Goal: Task Accomplishment & Management: Manage account settings

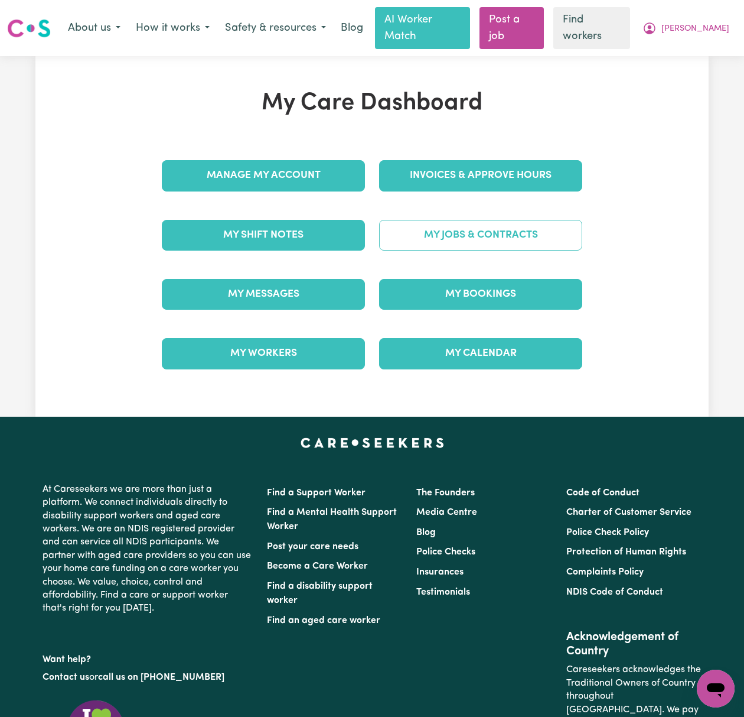
click at [443, 223] on link "My Jobs & Contracts" at bounding box center [480, 235] width 203 height 31
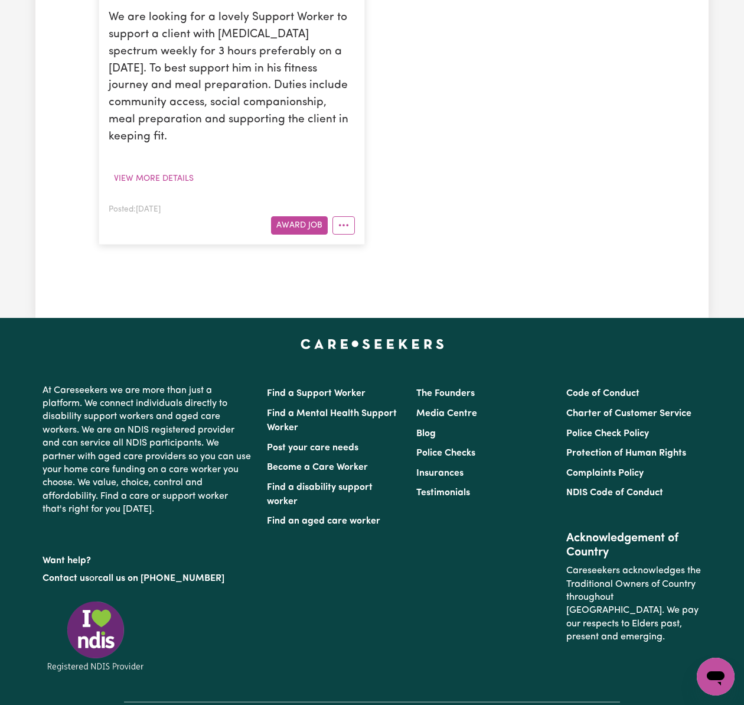
scroll to position [3349, 0]
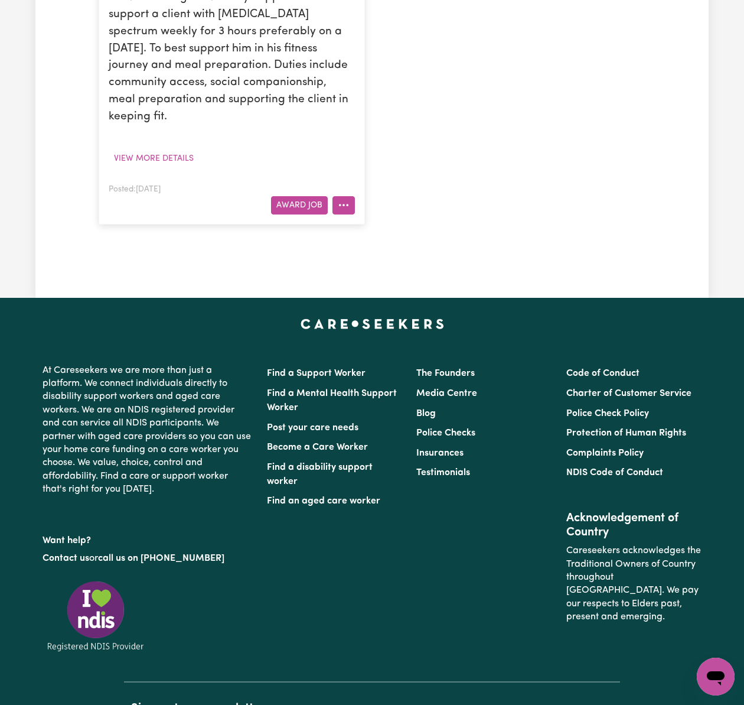
click at [348, 214] on button "More options" at bounding box center [344, 205] width 22 height 18
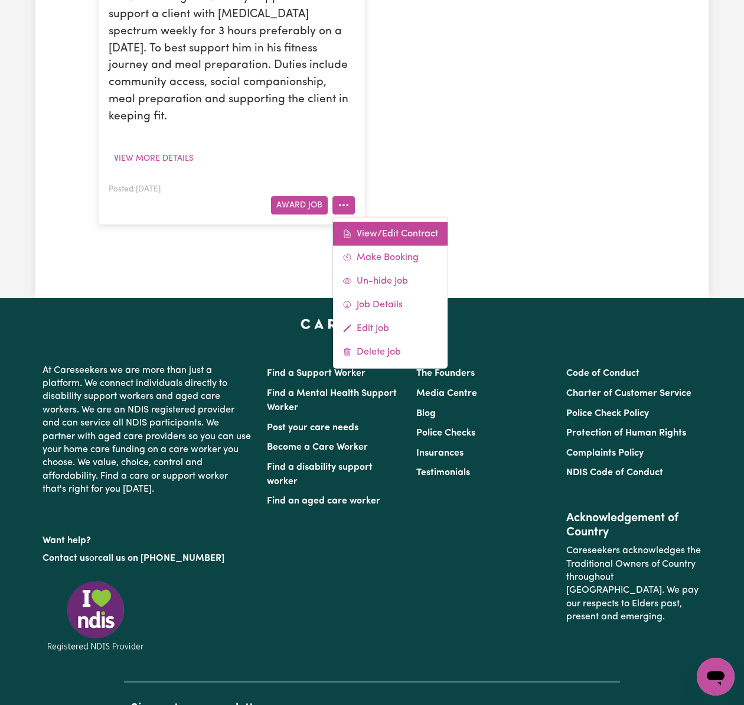
click at [379, 245] on link "View/Edit Contract" at bounding box center [390, 234] width 115 height 24
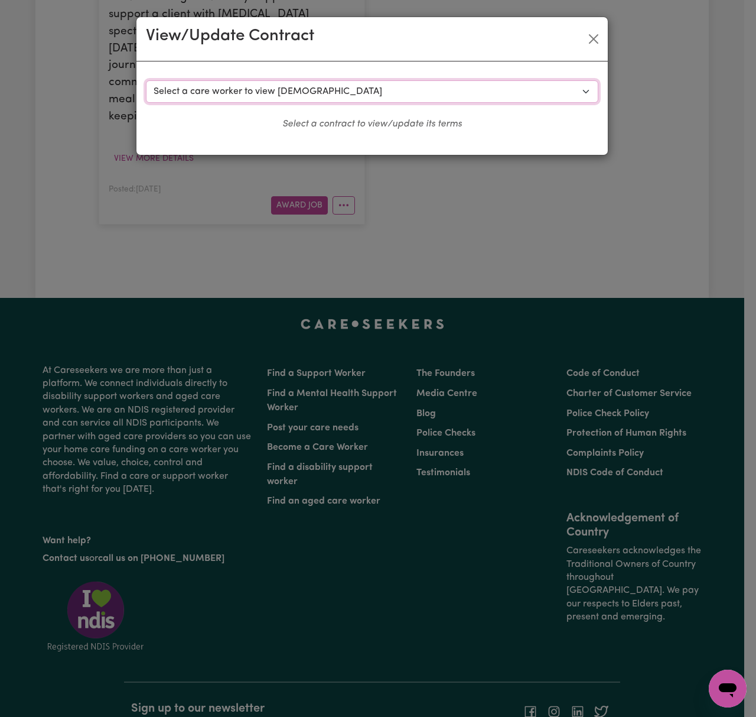
click at [402, 83] on select "Select a care worker to view [DEMOGRAPHIC_DATA] #5179 - [PERSON_NAME] (contract…" at bounding box center [372, 91] width 453 height 22
click at [665, 160] on div "View/Update Contract Select a contract to view Select a care worker to view [DE…" at bounding box center [378, 358] width 756 height 717
click at [591, 43] on button "Close" at bounding box center [593, 39] width 19 height 19
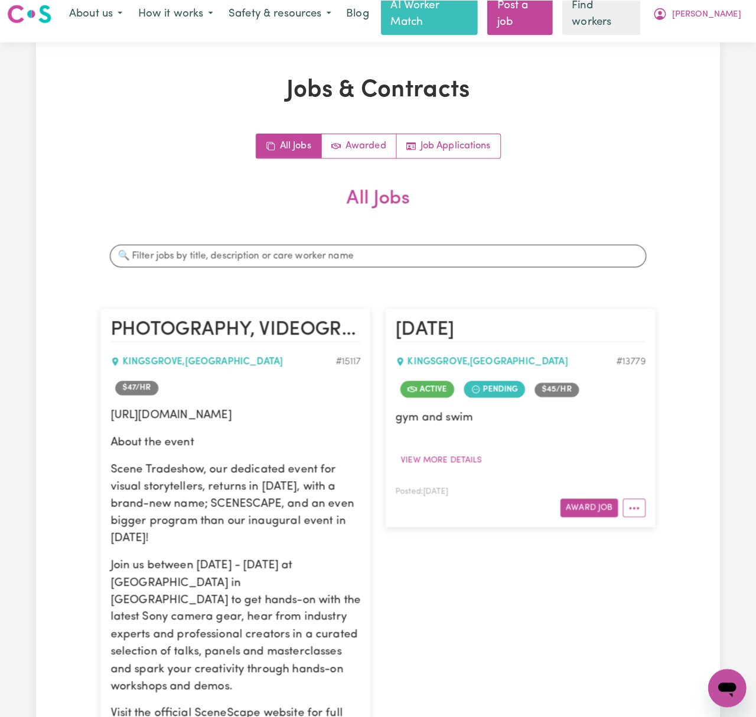
scroll to position [0, 0]
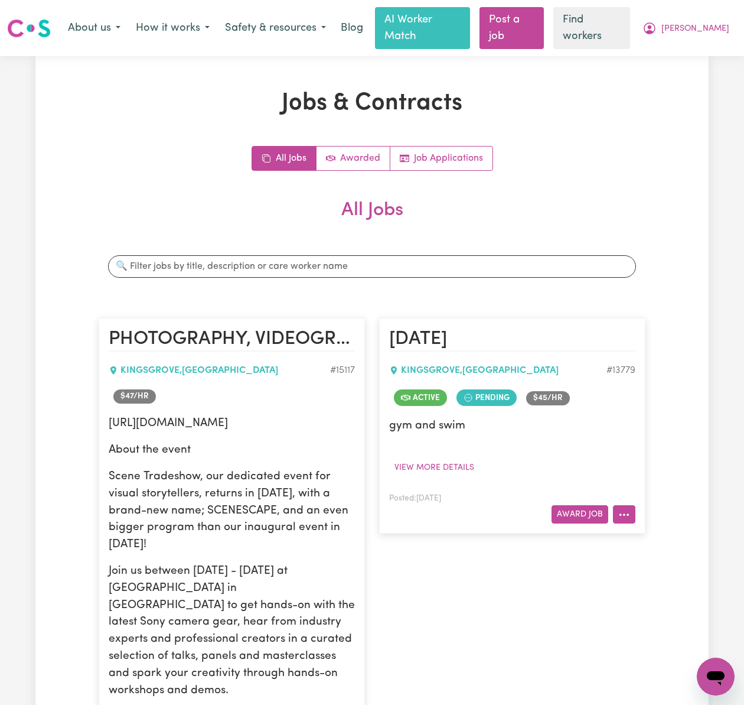
click at [624, 513] on circle "More options" at bounding box center [624, 514] width 2 height 2
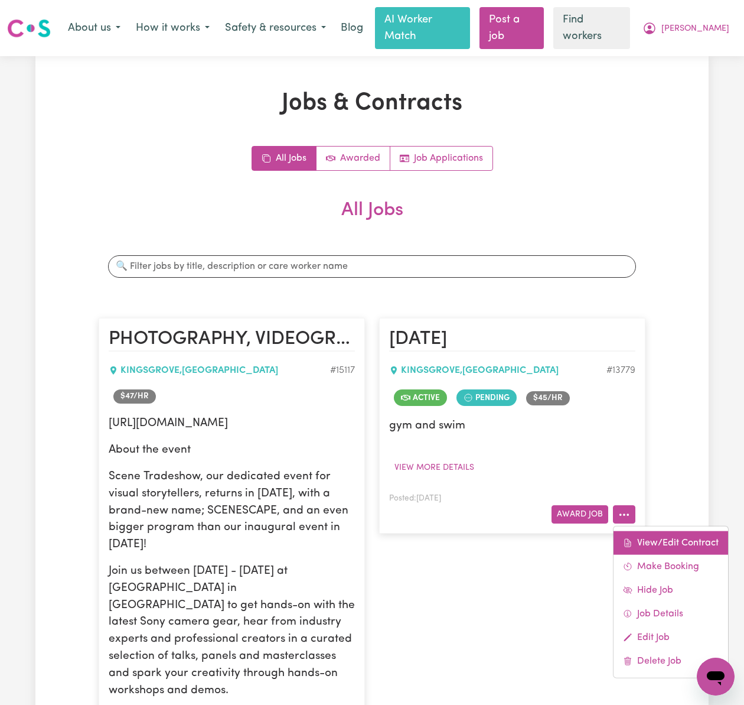
click at [648, 531] on link "View/Edit Contract" at bounding box center [671, 543] width 115 height 24
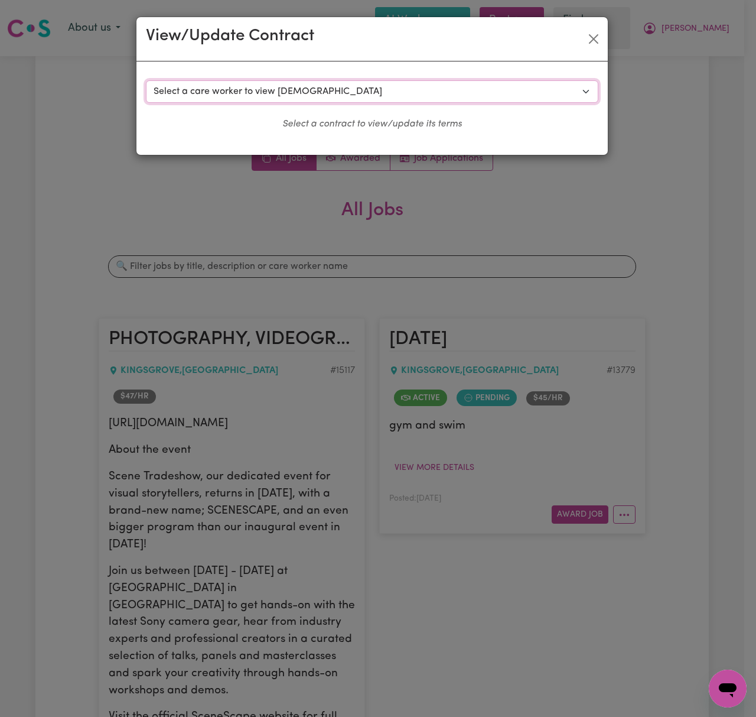
click at [334, 95] on select "Select a care worker to view [DEMOGRAPHIC_DATA] #9916 - [PERSON_NAME] (contract…" at bounding box center [372, 91] width 453 height 22
select select "10034"
click at [146, 80] on select "Select a care worker to view [DEMOGRAPHIC_DATA] #9916 - [PERSON_NAME] (contract…" at bounding box center [372, 91] width 453 height 22
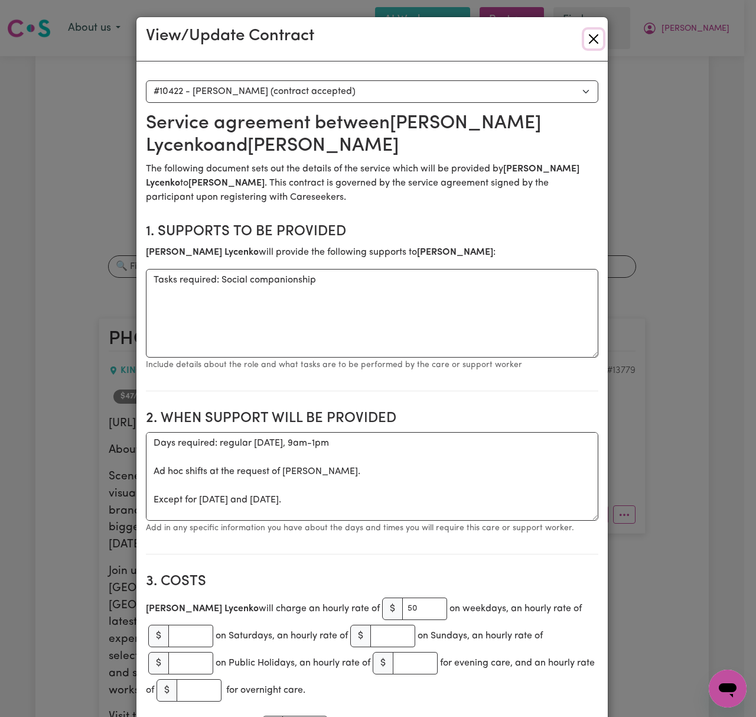
click at [584, 41] on button "Close" at bounding box center [593, 39] width 19 height 19
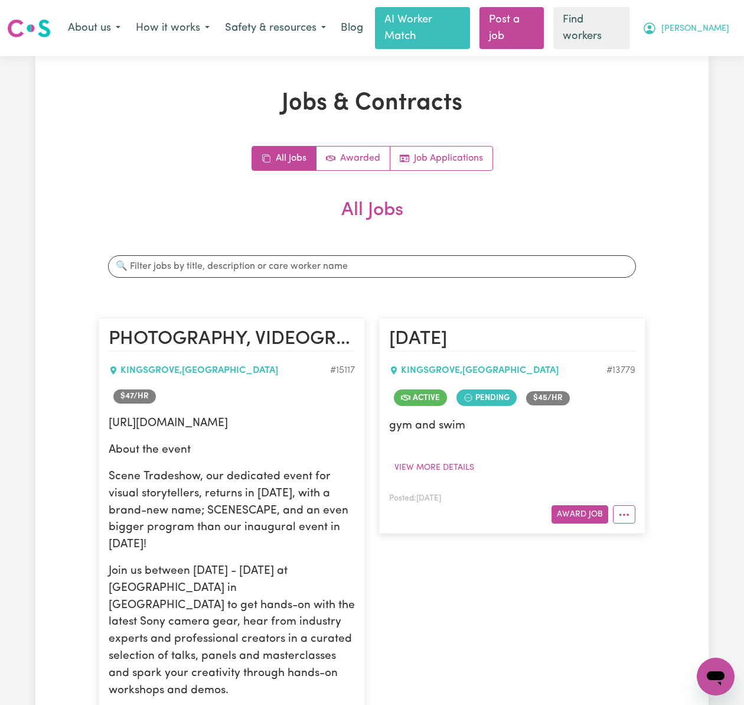
drag, startPoint x: 708, startPoint y: 22, endPoint x: 704, endPoint y: 33, distance: 11.8
click at [708, 22] on span "[PERSON_NAME]" at bounding box center [696, 28] width 68 height 13
click at [700, 52] on link "My Dashboard" at bounding box center [689, 53] width 93 height 22
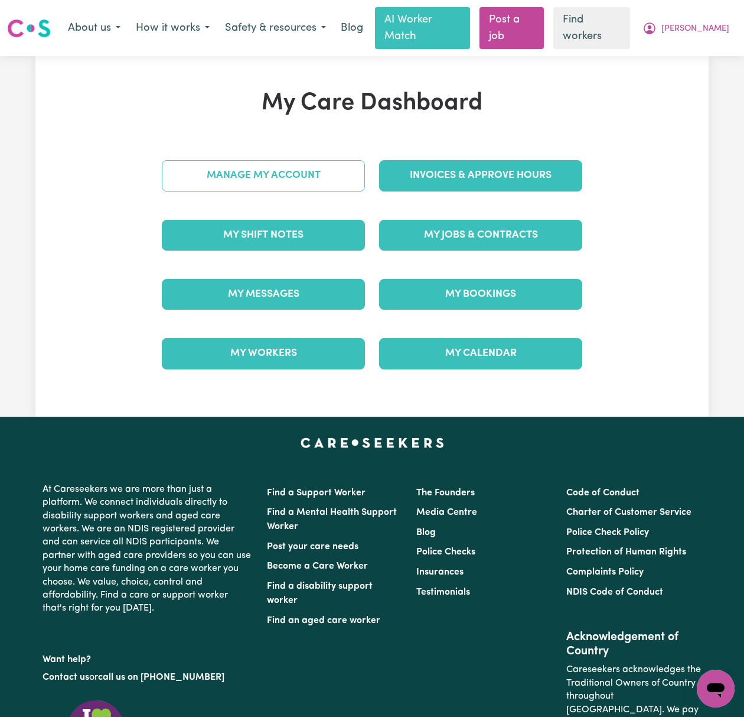
click at [304, 171] on link "Manage My Account" at bounding box center [263, 175] width 203 height 31
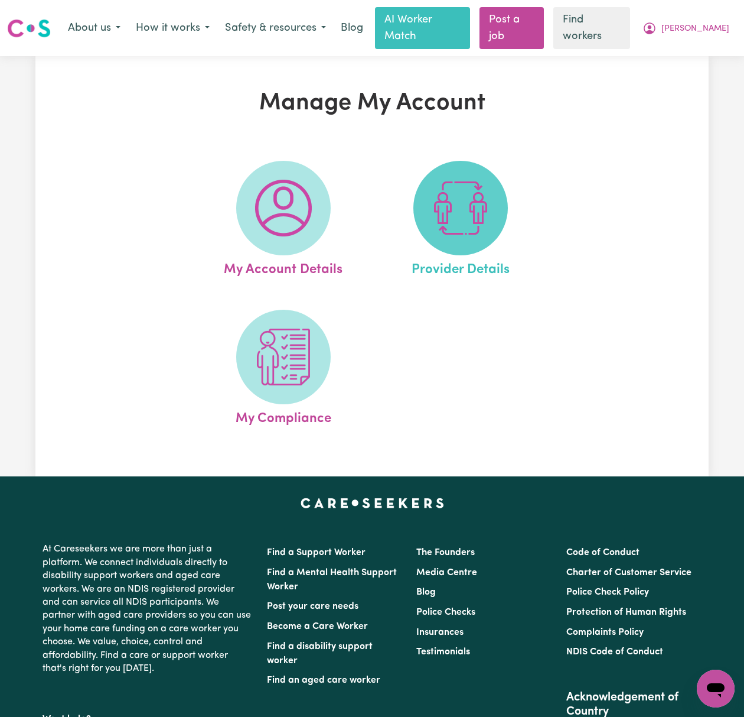
click at [448, 184] on img at bounding box center [461, 208] width 57 height 57
select select "NDIS_FUNDING_PLAN_MANAGED"
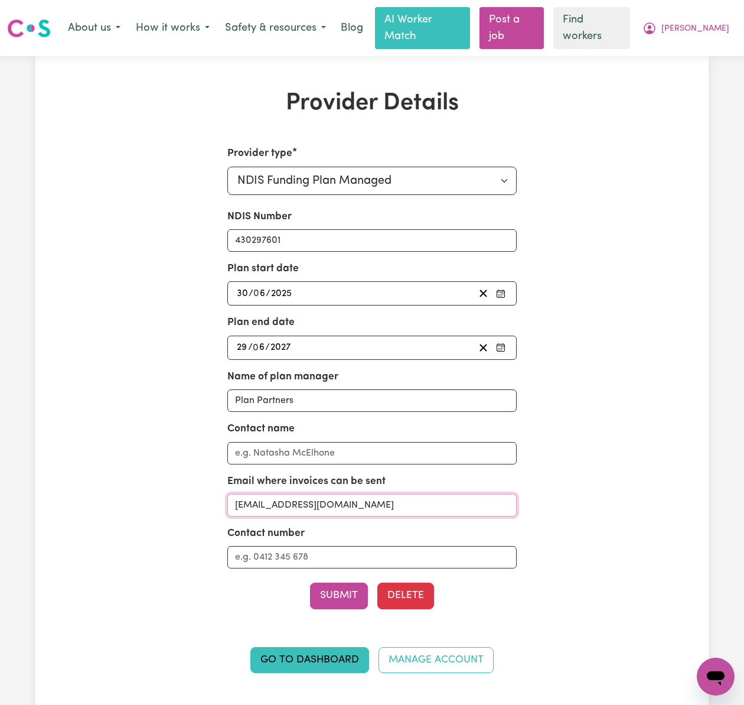
click at [383, 496] on input "[EMAIL_ADDRESS][DOMAIN_NAME]" at bounding box center [372, 505] width 290 height 22
click at [714, 22] on span "[PERSON_NAME]" at bounding box center [696, 28] width 68 height 13
click at [709, 76] on link "Logout" at bounding box center [689, 75] width 93 height 22
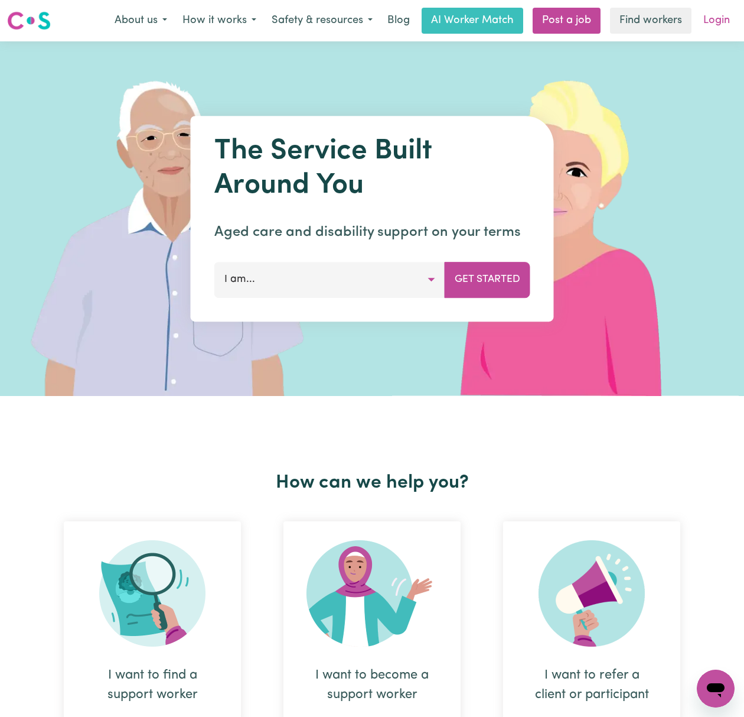
click at [723, 18] on link "Login" at bounding box center [717, 21] width 41 height 26
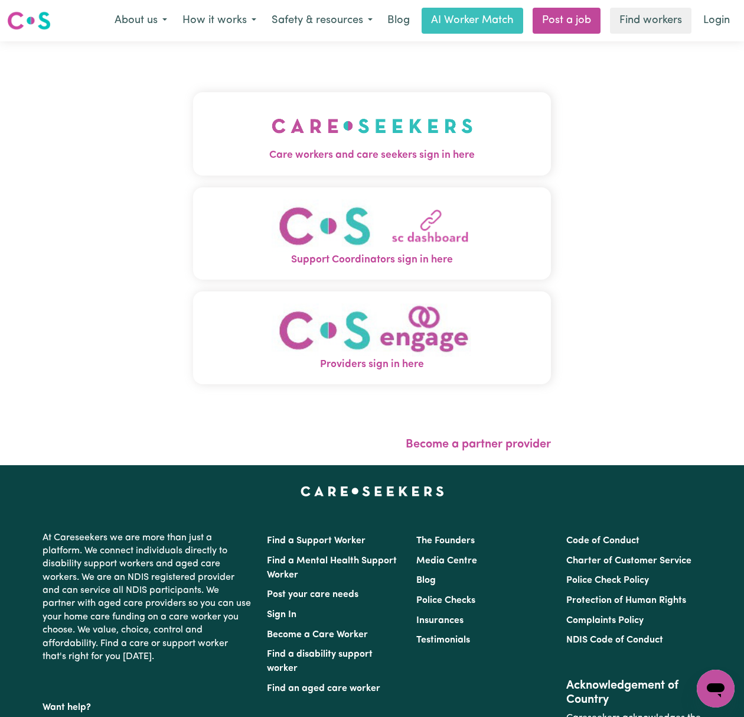
click at [454, 138] on button "Care workers and care seekers sign in here" at bounding box center [372, 133] width 358 height 83
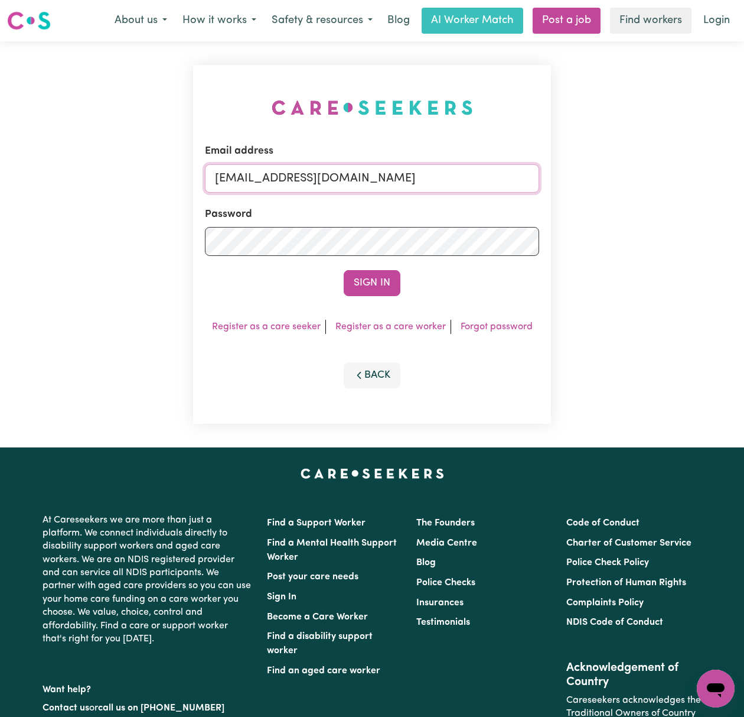
click at [298, 180] on input "[EMAIL_ADDRESS][DOMAIN_NAME]" at bounding box center [372, 178] width 334 height 28
drag, startPoint x: 279, startPoint y: 175, endPoint x: 800, endPoint y: 175, distance: 520.6
click at [744, 175] on html "Menu About us How it works Safety & resources Blog AI Worker Match Post a job F…" at bounding box center [372, 477] width 744 height 955
type input "superuser~[EMAIL_ADDRESS][DOMAIN_NAME]"
click at [344, 270] on button "Sign In" at bounding box center [372, 283] width 57 height 26
